Goal: Browse casually

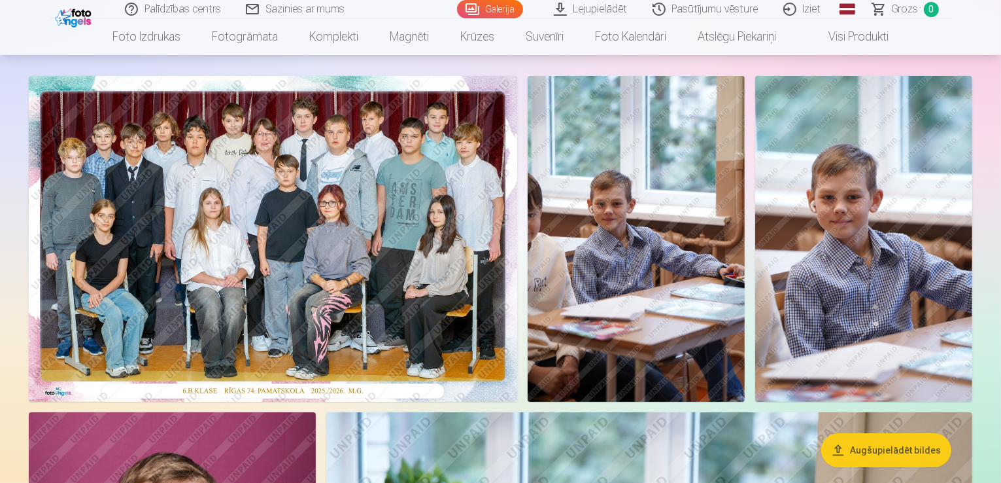
scroll to position [65, 0]
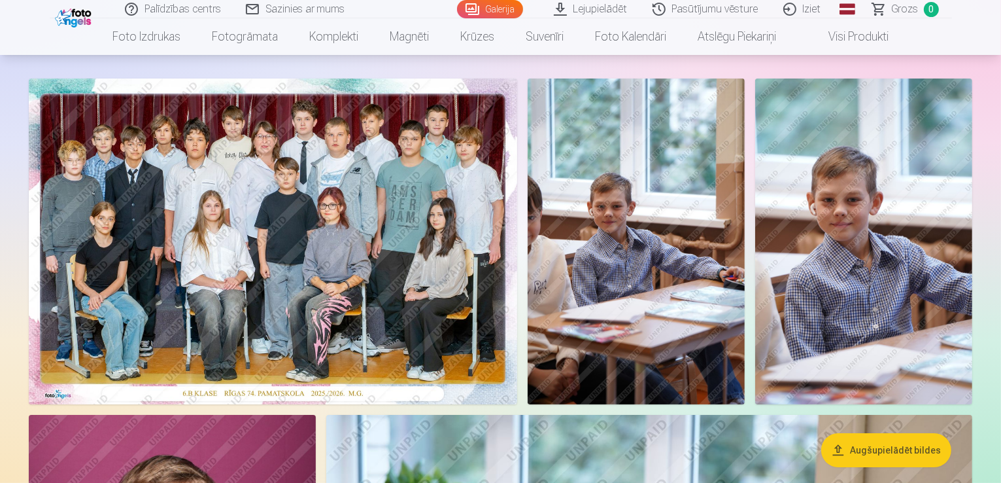
click at [517, 377] on img at bounding box center [273, 241] width 489 height 326
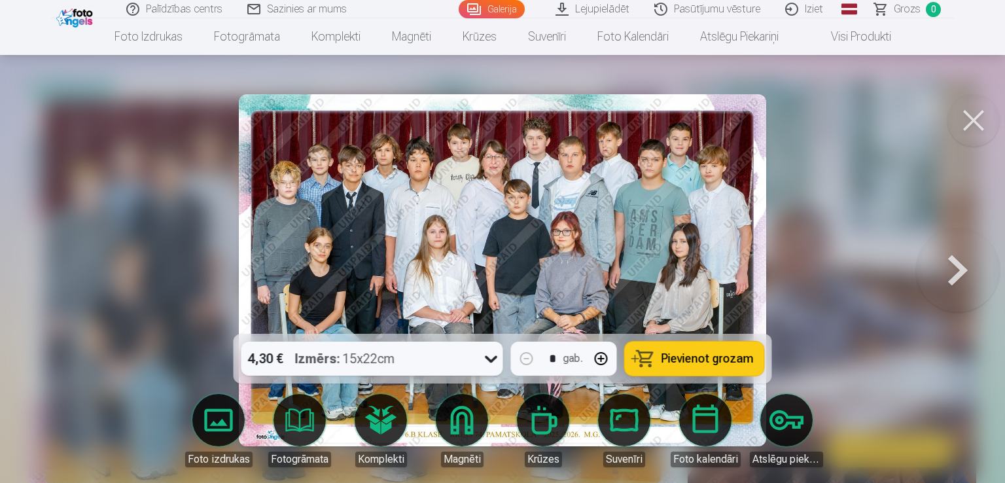
drag, startPoint x: 840, startPoint y: 291, endPoint x: 887, endPoint y: 280, distance: 48.4
click at [844, 291] on div at bounding box center [502, 241] width 1005 height 483
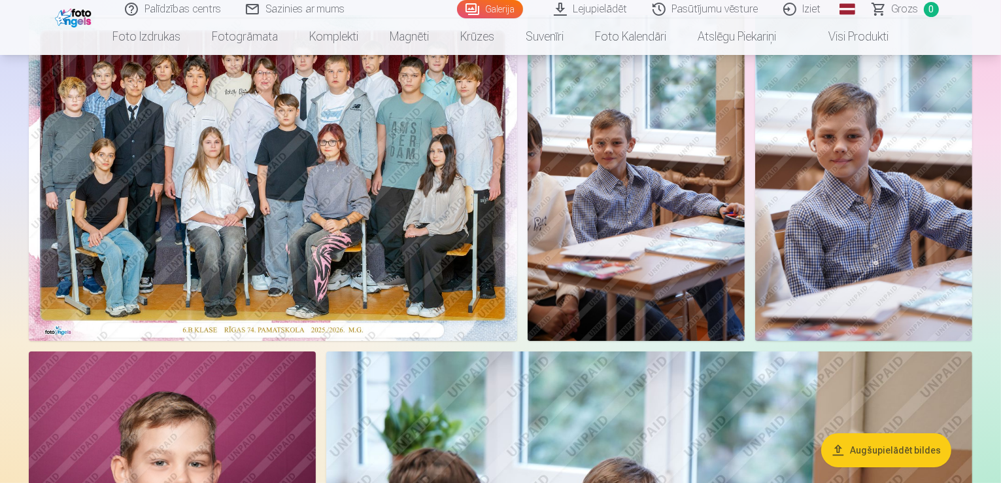
scroll to position [65, 0]
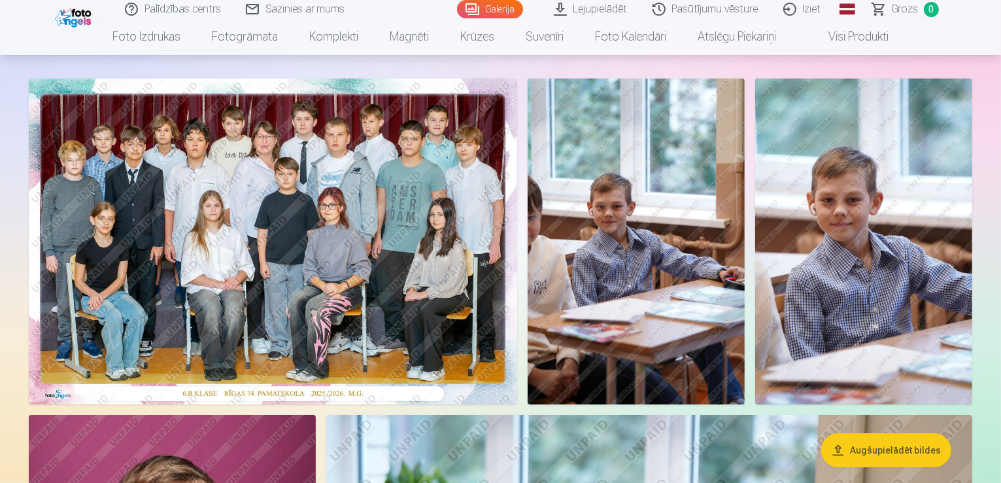
click at [517, 257] on img at bounding box center [273, 241] width 489 height 326
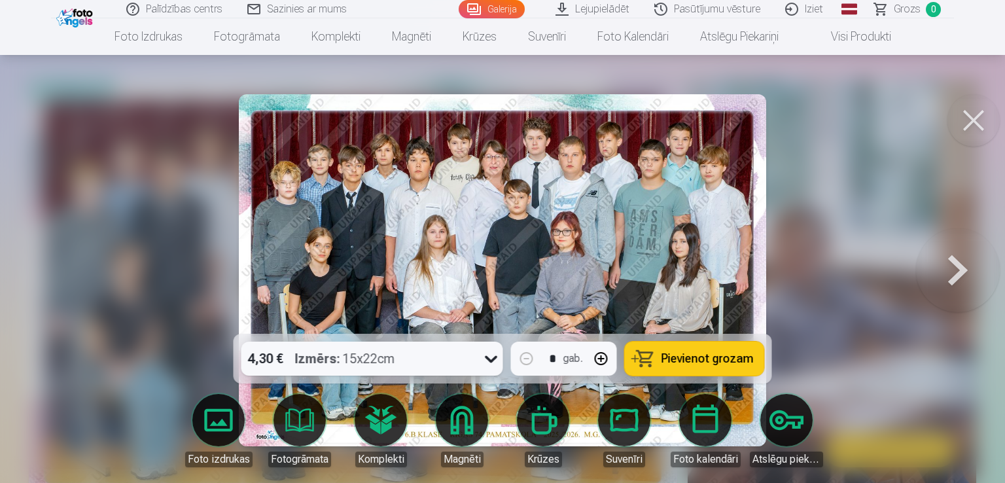
click at [326, 179] on img at bounding box center [502, 270] width 527 height 352
drag, startPoint x: 976, startPoint y: 118, endPoint x: 984, endPoint y: 186, distance: 68.5
click at [975, 118] on button at bounding box center [973, 120] width 52 height 52
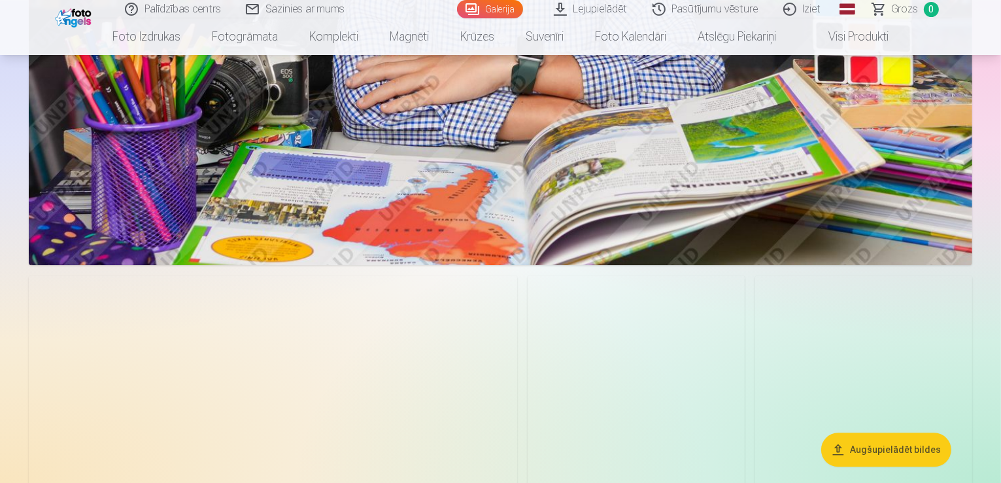
scroll to position [3393, 0]
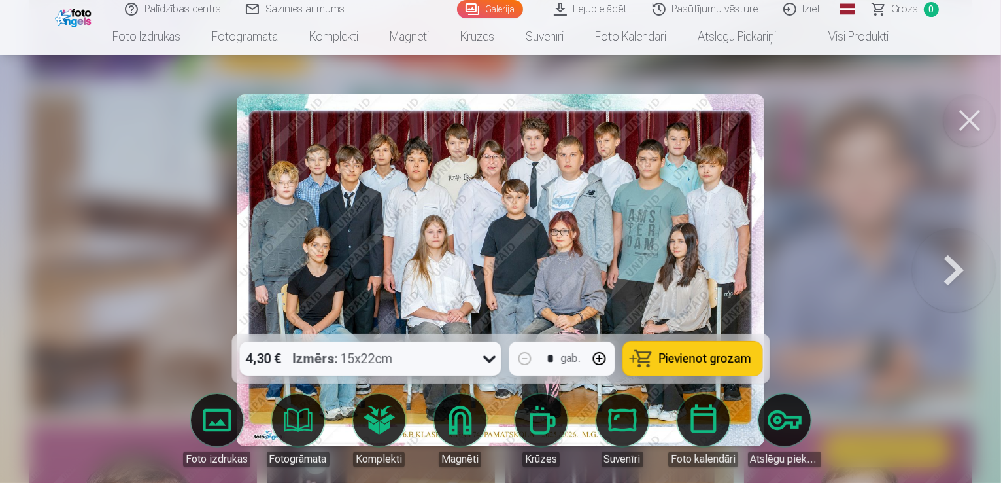
scroll to position [65, 0]
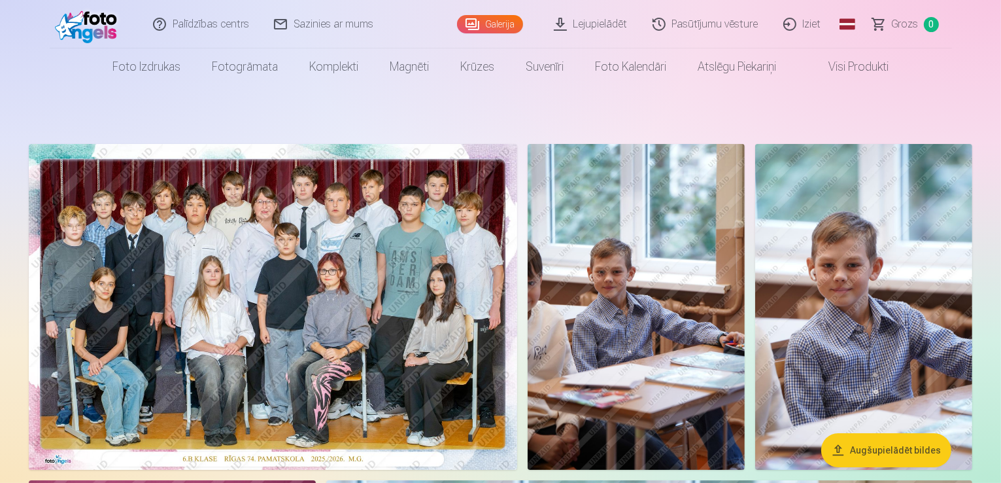
scroll to position [26, 0]
